Goal: Task Accomplishment & Management: Manage account settings

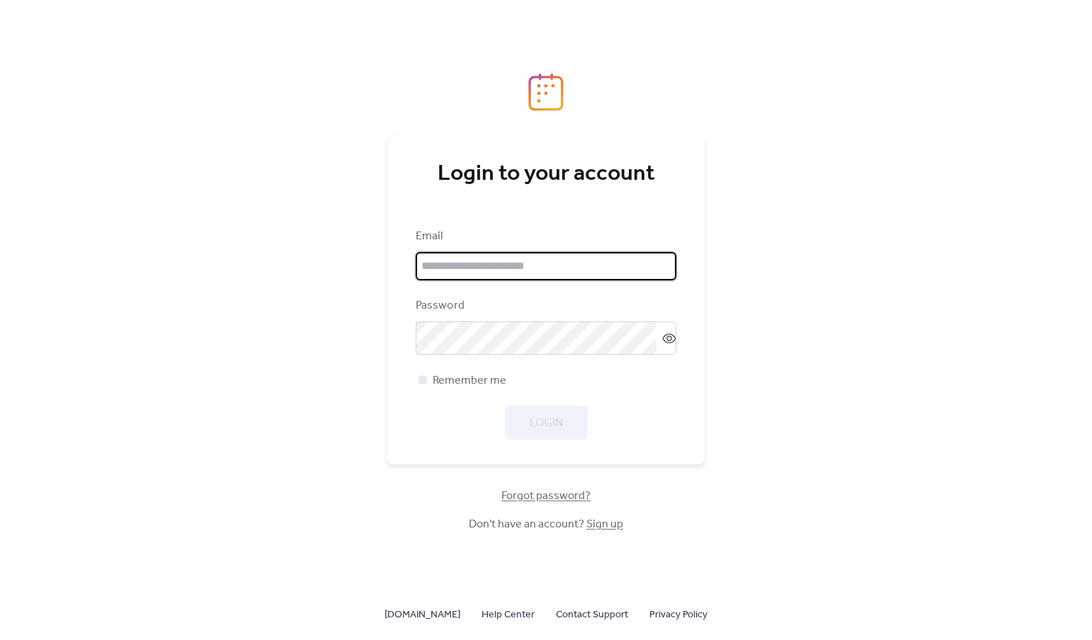
type input "**********"
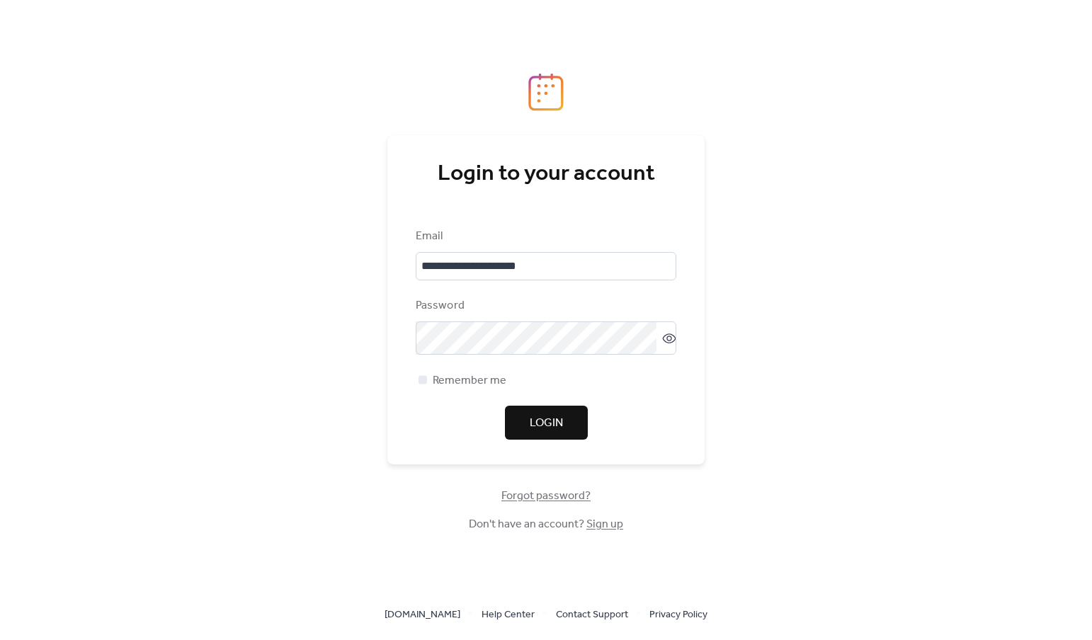
click at [555, 424] on span "Login" at bounding box center [546, 423] width 33 height 17
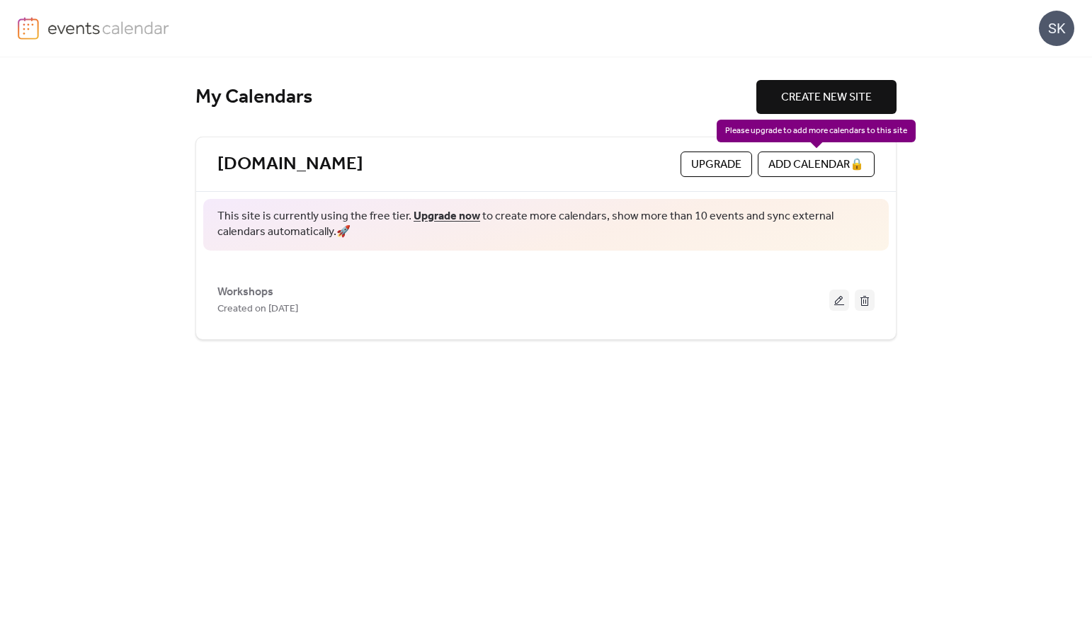
click at [800, 165] on div "ADD CALENDAR 🔒" at bounding box center [816, 165] width 117 height 26
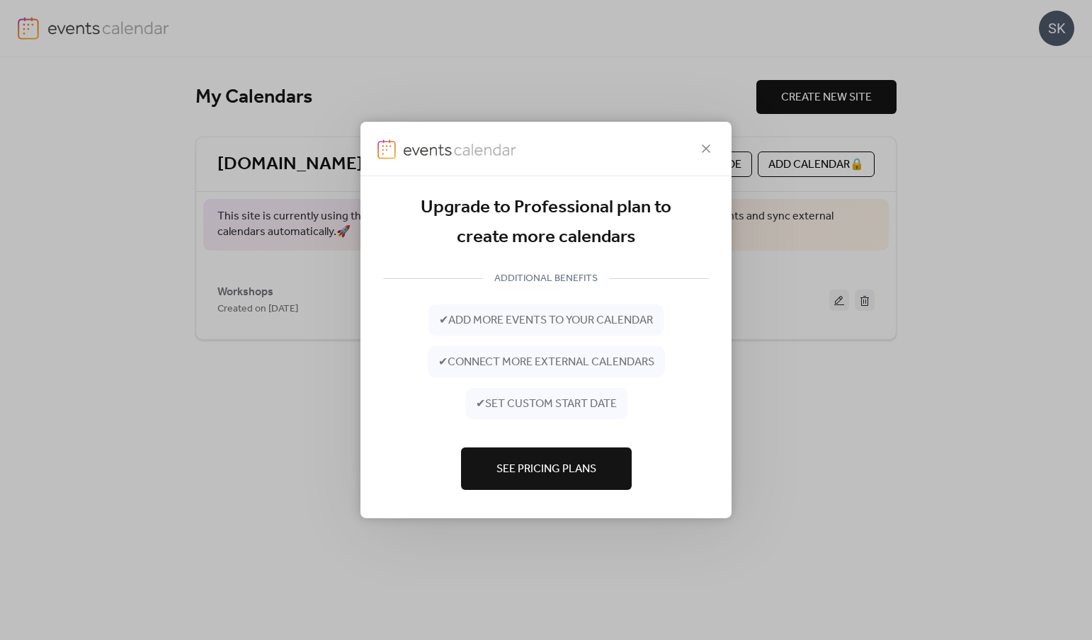
click at [708, 140] on div at bounding box center [546, 149] width 371 height 55
click at [925, 387] on div "Upgrade to Professional plan to create more calendars ADDITIONAL BENEFITS ✔ add…" at bounding box center [546, 320] width 1092 height 640
click at [706, 147] on icon at bounding box center [706, 148] width 17 height 17
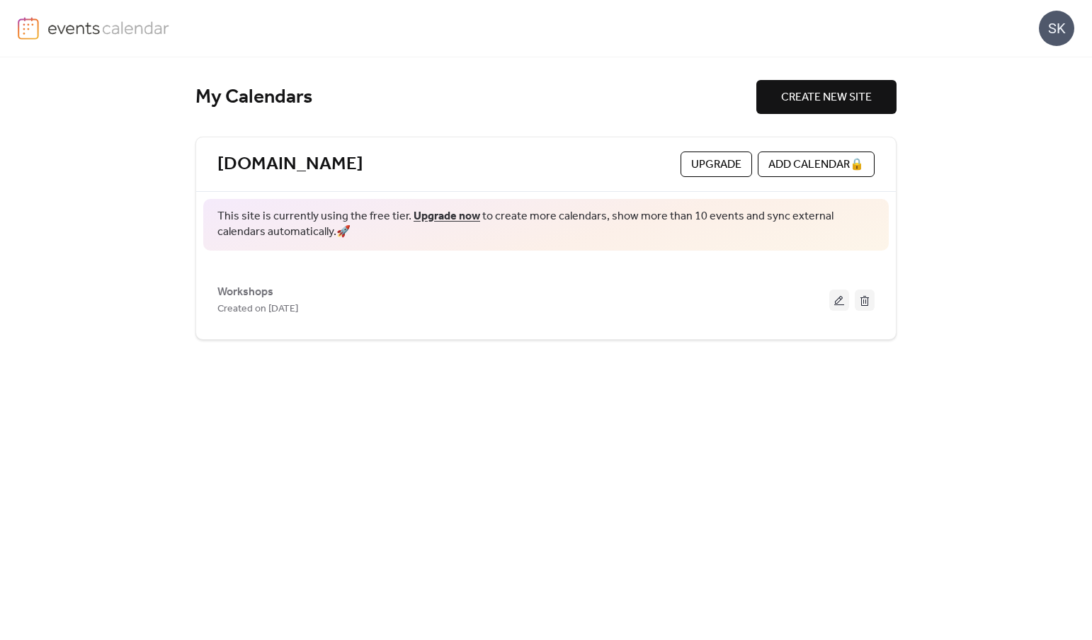
click at [702, 162] on span "Upgrade" at bounding box center [716, 165] width 50 height 17
click at [1057, 29] on div "SK" at bounding box center [1056, 28] width 35 height 35
click at [935, 46] on div "SK" at bounding box center [546, 28] width 1057 height 57
click at [858, 166] on div "ADD CALENDAR 🔒" at bounding box center [816, 165] width 117 height 26
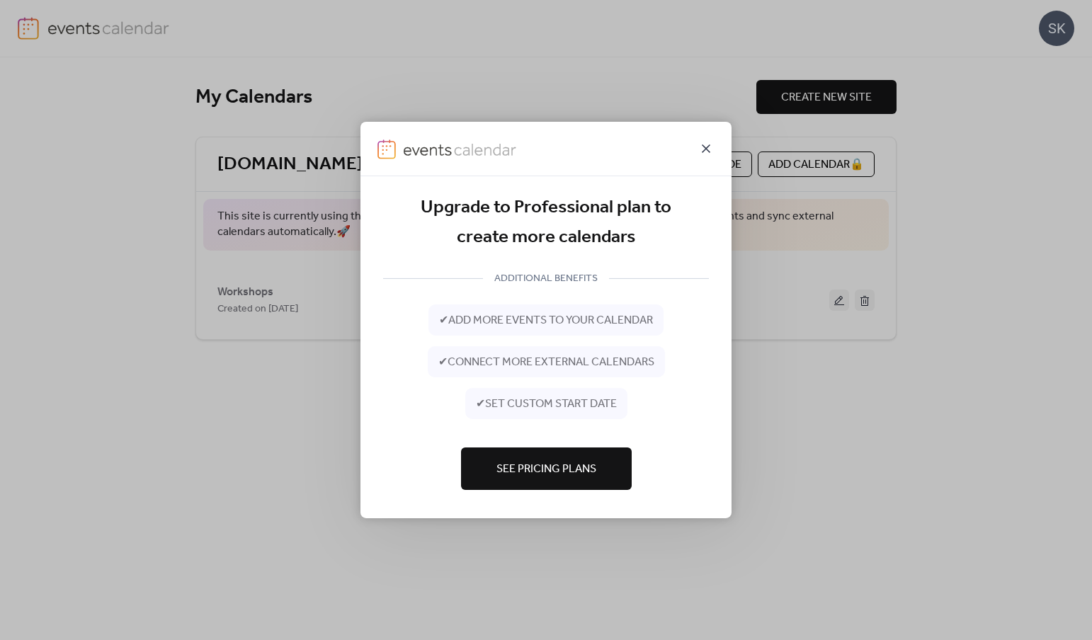
click at [710, 145] on icon at bounding box center [706, 149] width 9 height 9
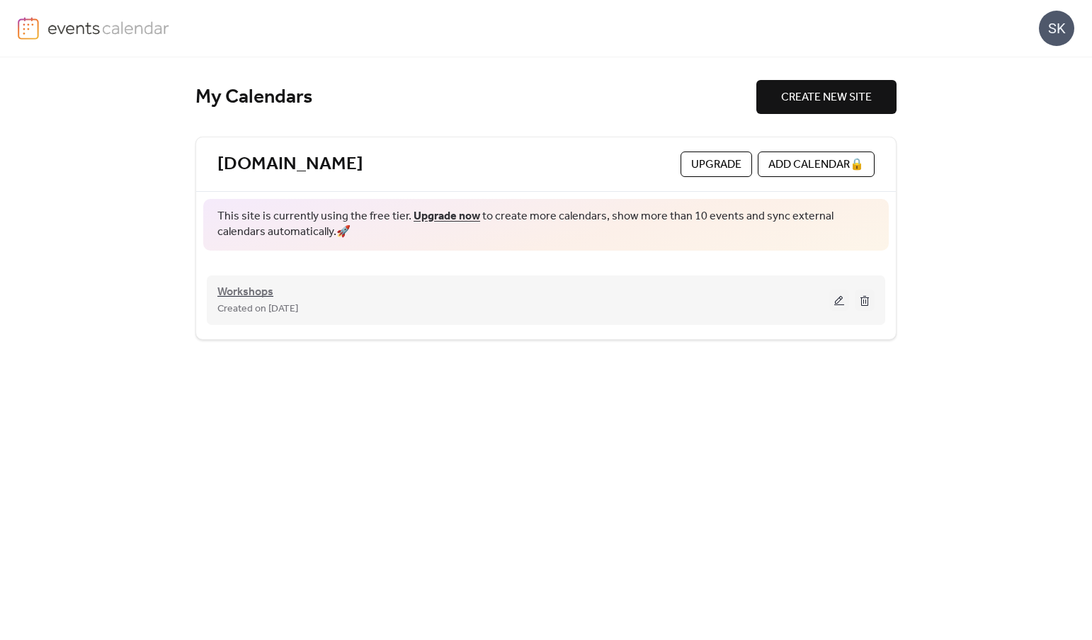
click at [261, 288] on span "Workshops" at bounding box center [245, 292] width 56 height 17
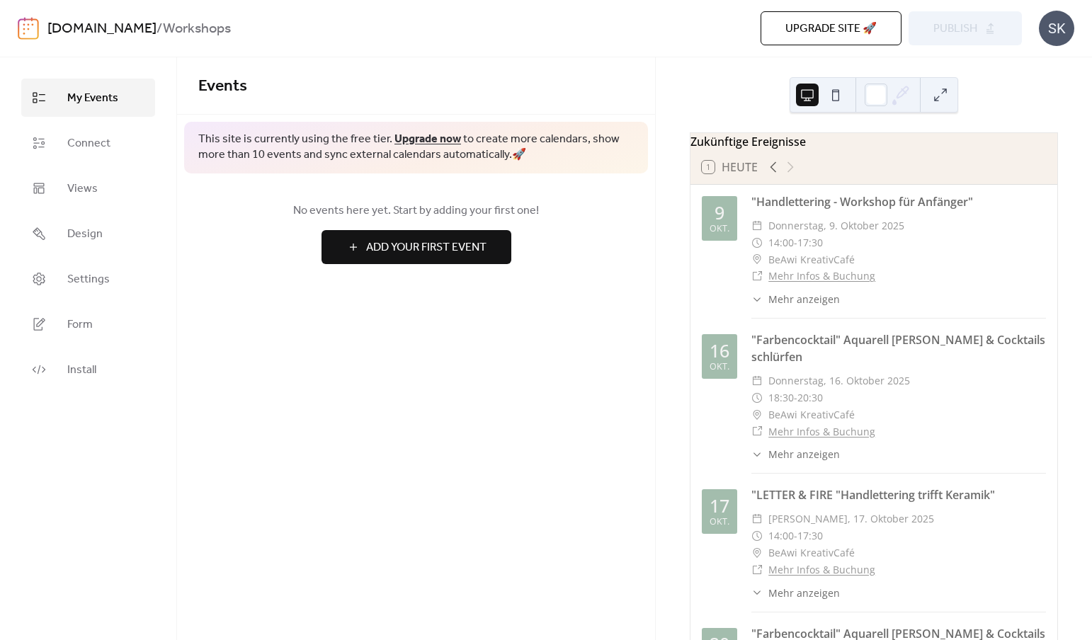
click at [31, 31] on img at bounding box center [28, 28] width 21 height 23
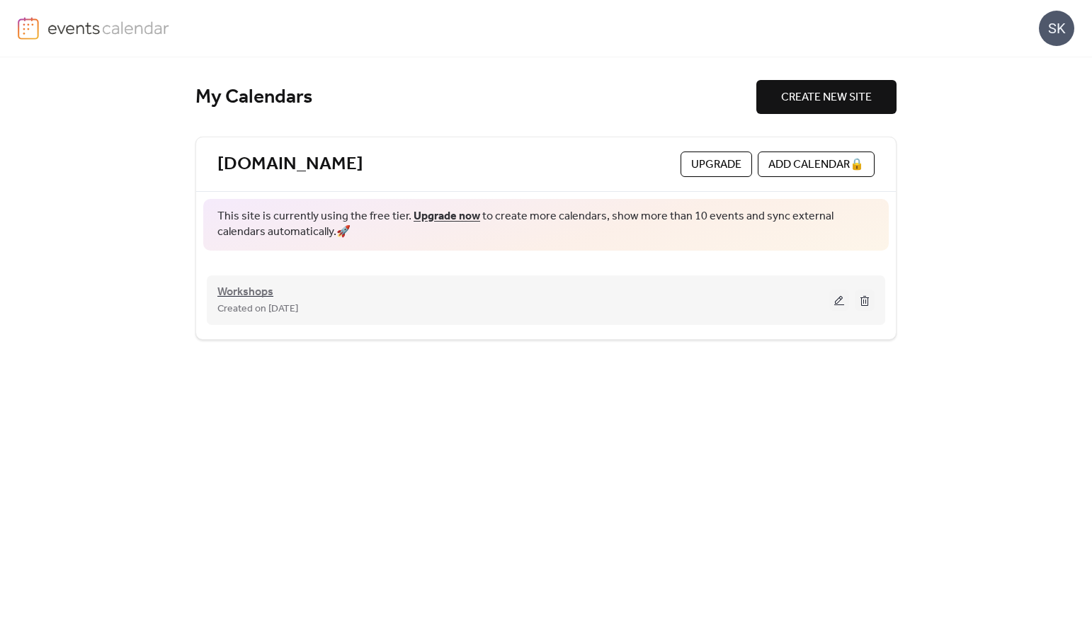
click at [266, 289] on span "Workshops" at bounding box center [245, 292] width 56 height 17
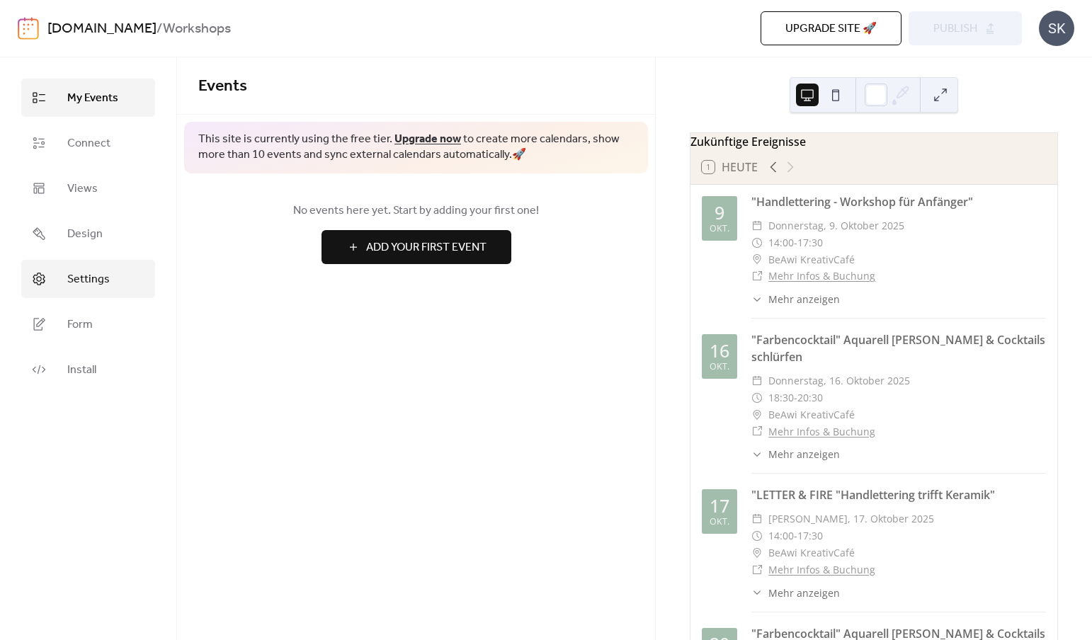
click at [81, 275] on span "Settings" at bounding box center [88, 279] width 43 height 17
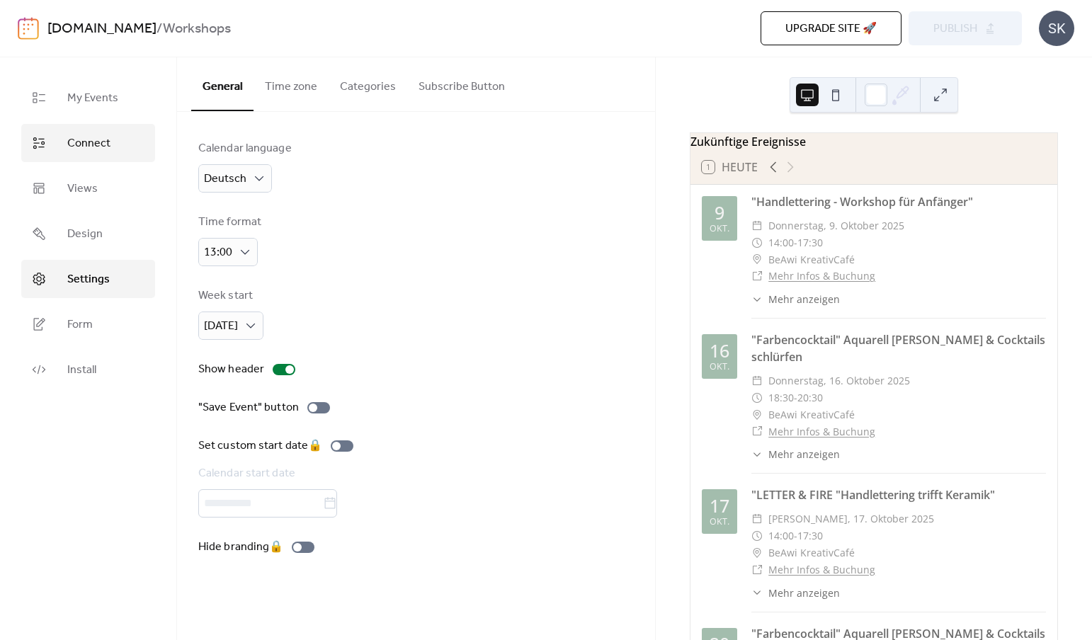
click at [89, 140] on span "Connect" at bounding box center [88, 143] width 43 height 17
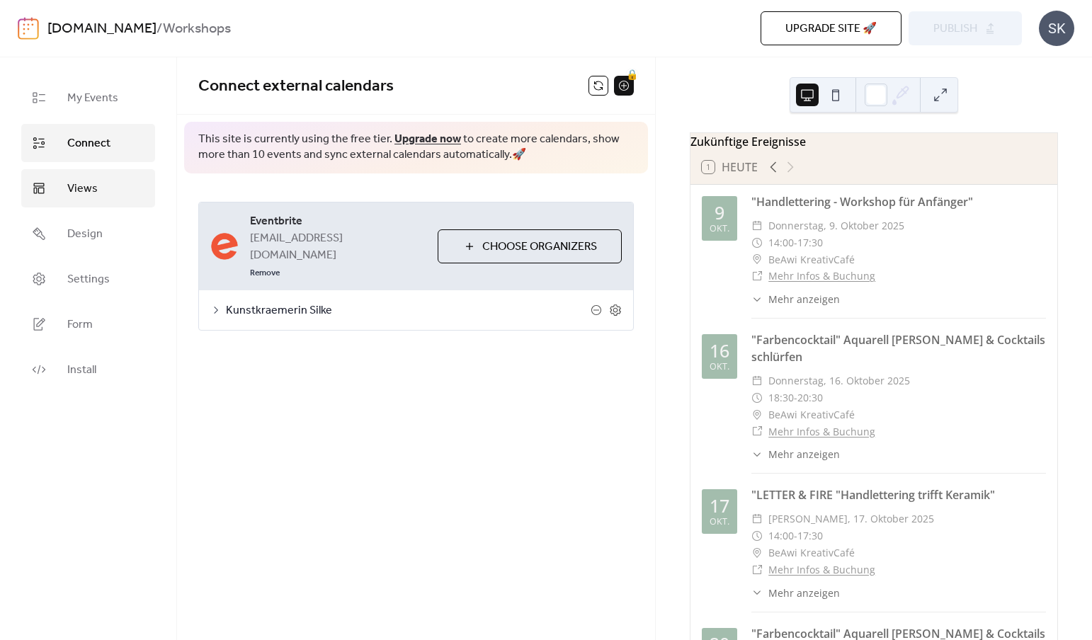
click at [91, 189] on span "Views" at bounding box center [82, 189] width 30 height 17
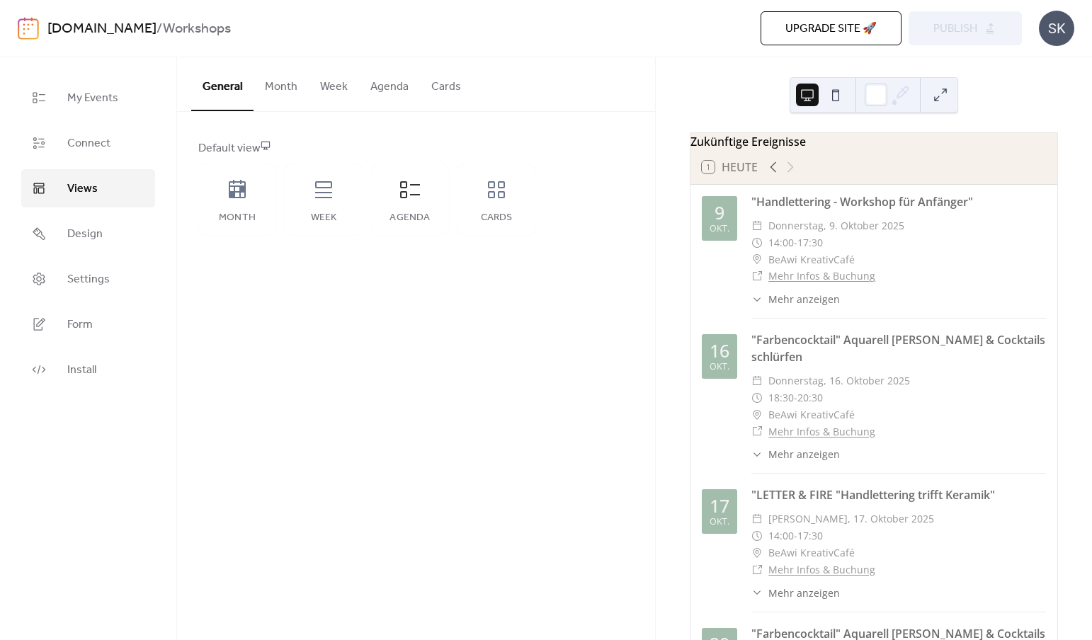
click at [391, 86] on button "Agenda" at bounding box center [389, 83] width 61 height 52
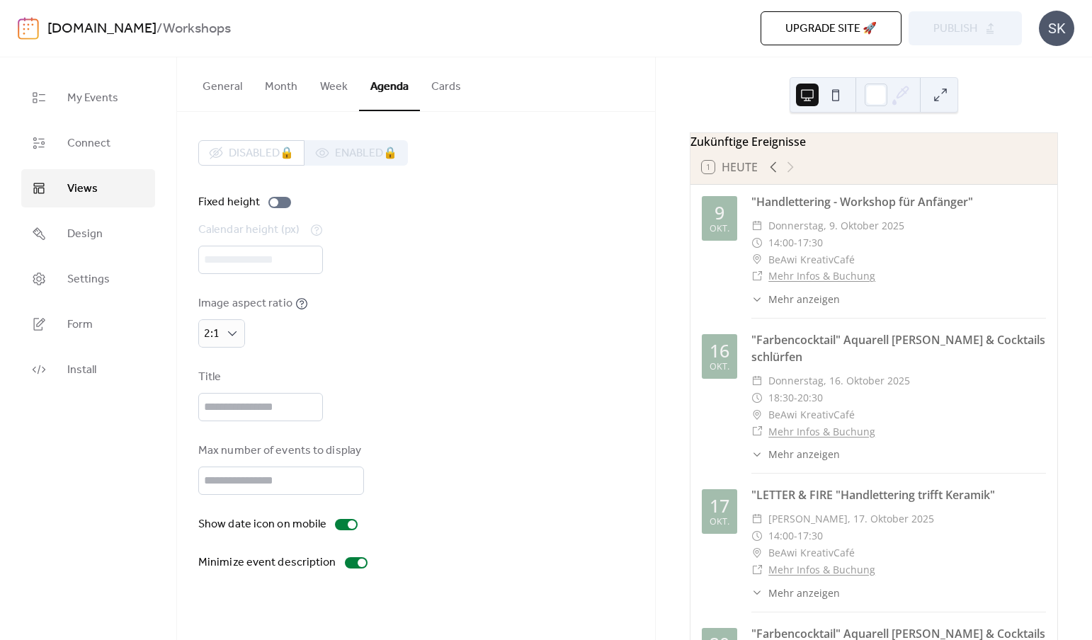
click at [442, 85] on button "Cards" at bounding box center [446, 83] width 52 height 52
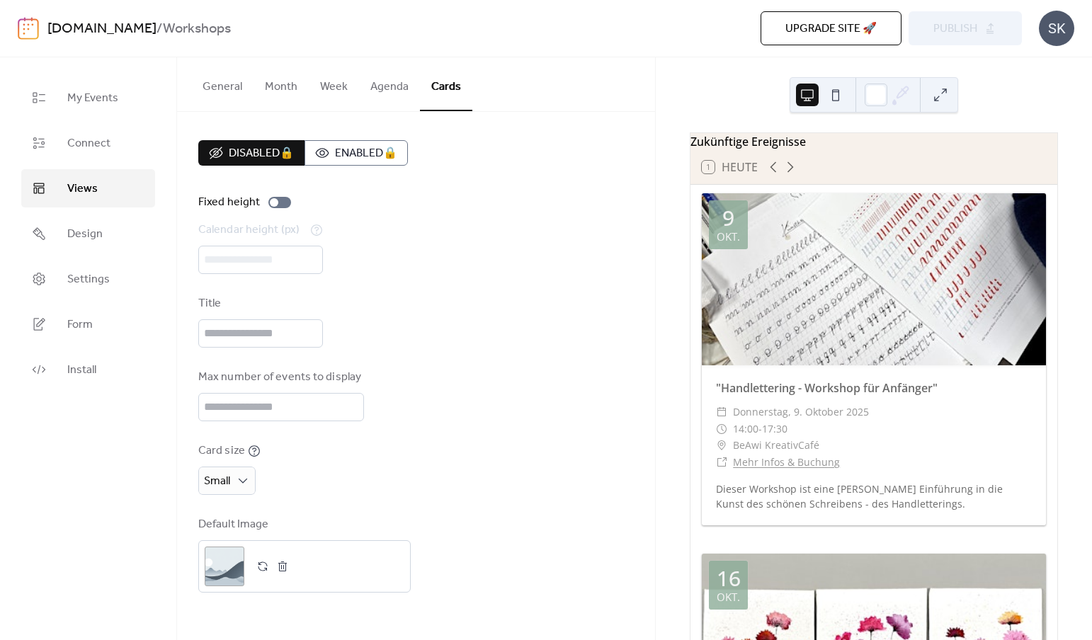
click at [380, 86] on button "Agenda" at bounding box center [389, 83] width 61 height 52
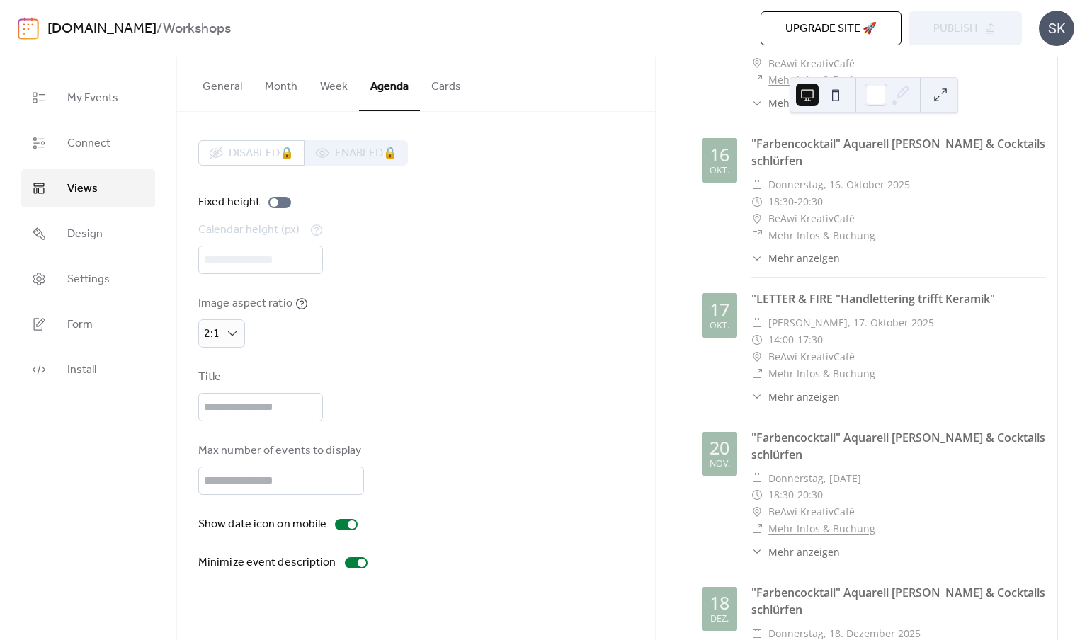
click at [635, 395] on div "Disabled 🔒 Enabled 🔒 Fixed height Calendar height (px) **** Image aspect ratio …" at bounding box center [416, 356] width 478 height 488
click at [957, 23] on div "Upgrade site 🚀 Preview Publish" at bounding box center [761, 28] width 522 height 34
click at [964, 30] on div "Upgrade site 🚀 Preview Publish" at bounding box center [761, 28] width 522 height 34
click at [579, 176] on div "Disabled 🔒 Enabled 🔒 Fixed height Calendar height (px) **** Image aspect ratio …" at bounding box center [416, 355] width 436 height 431
